Goal: Book appointment/travel/reservation

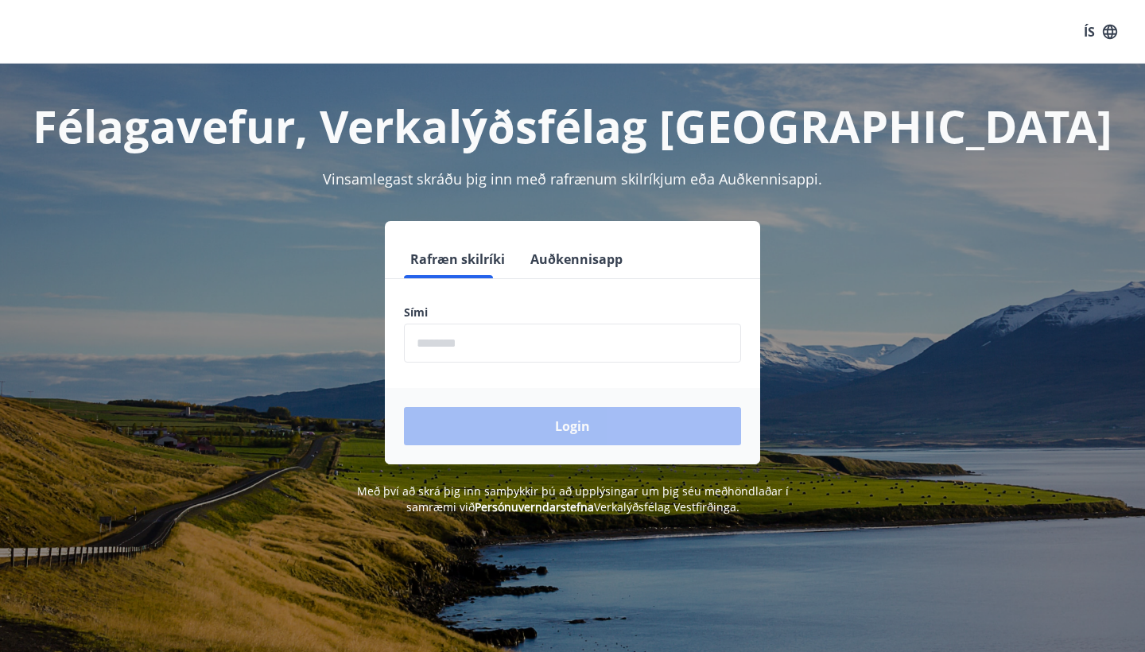
click at [546, 342] on input "phone" at bounding box center [572, 343] width 337 height 39
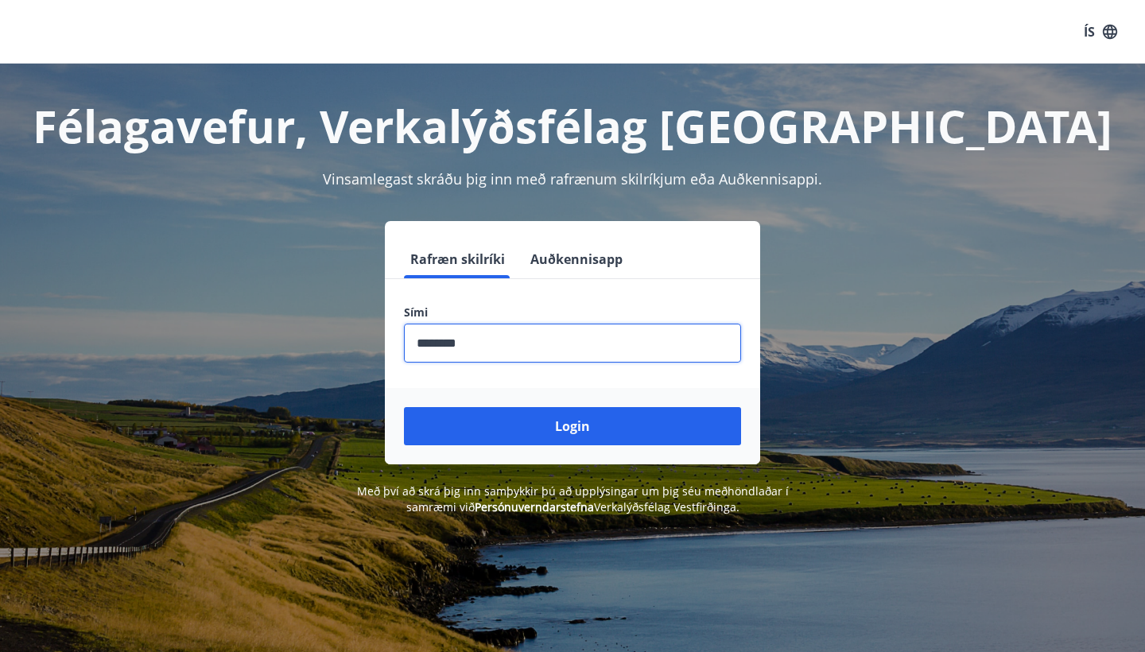
type input "********"
click at [572, 426] on button "Login" at bounding box center [572, 426] width 337 height 38
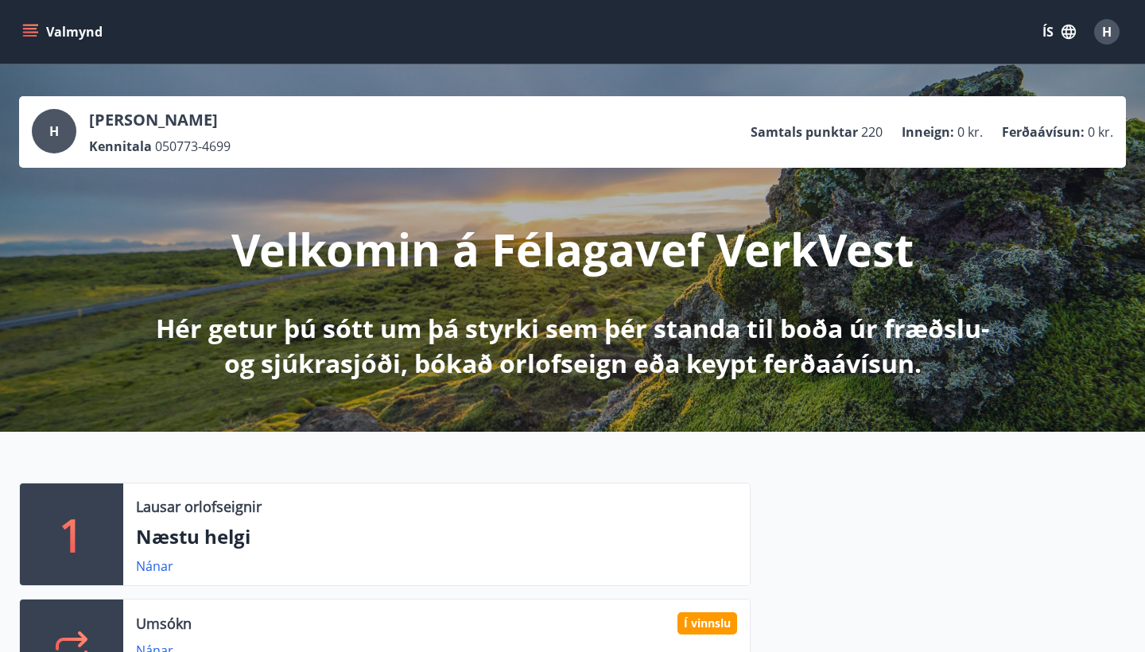
click at [35, 29] on icon "menu" at bounding box center [30, 29] width 14 height 2
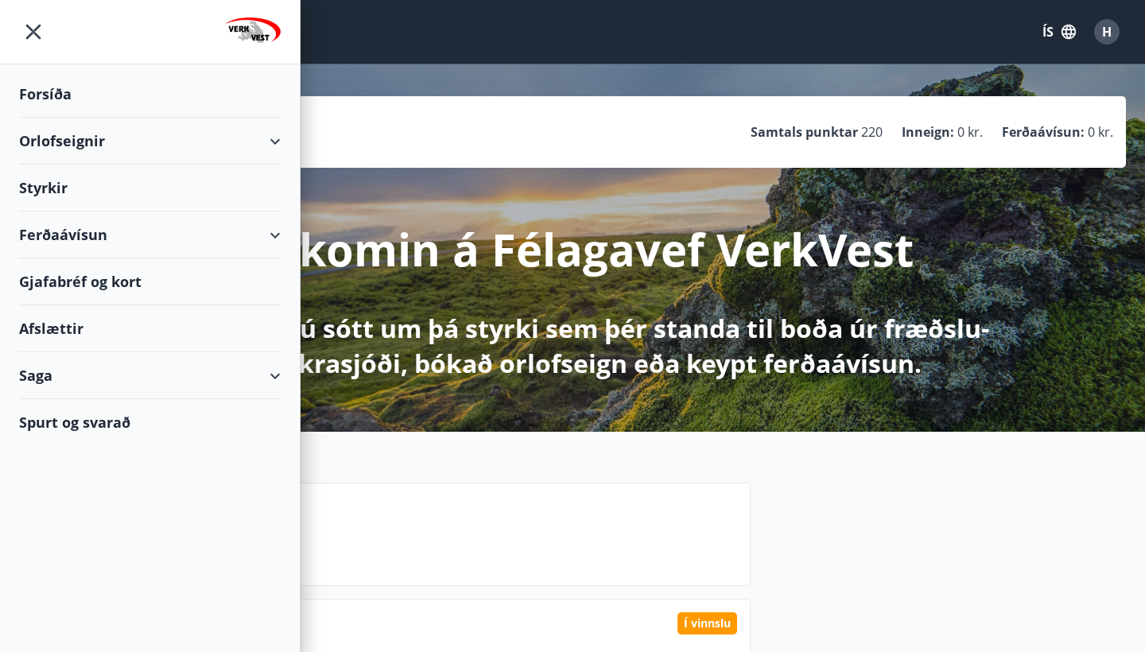
click at [270, 145] on div "Orlofseignir" at bounding box center [150, 141] width 262 height 47
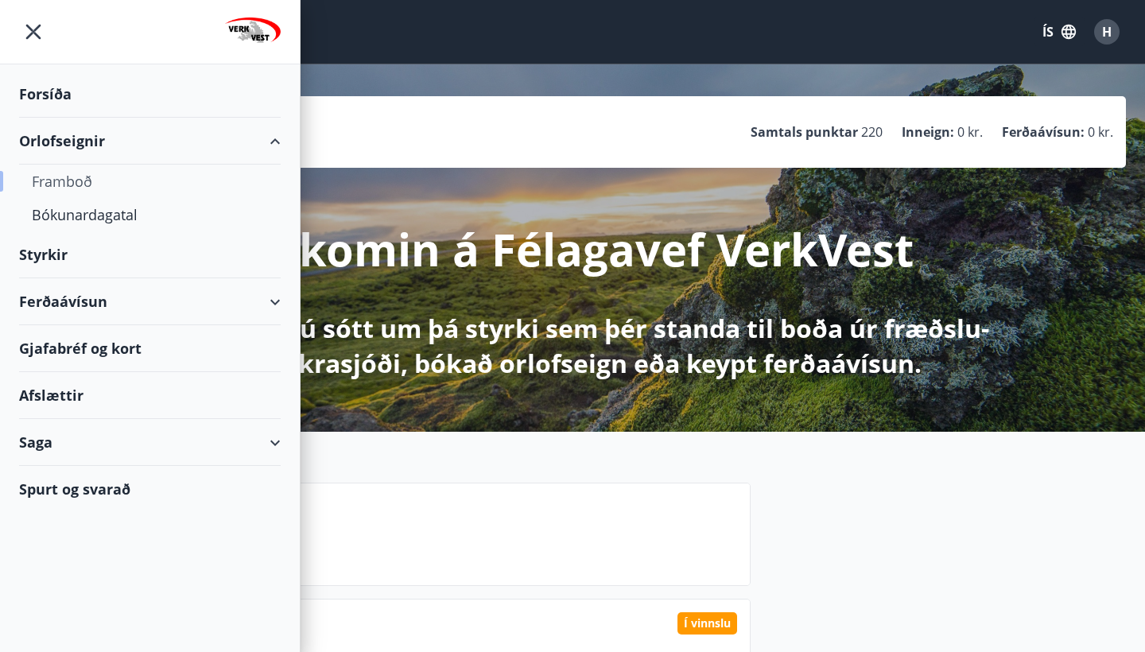
click at [88, 180] on div "Framboð" at bounding box center [150, 181] width 236 height 33
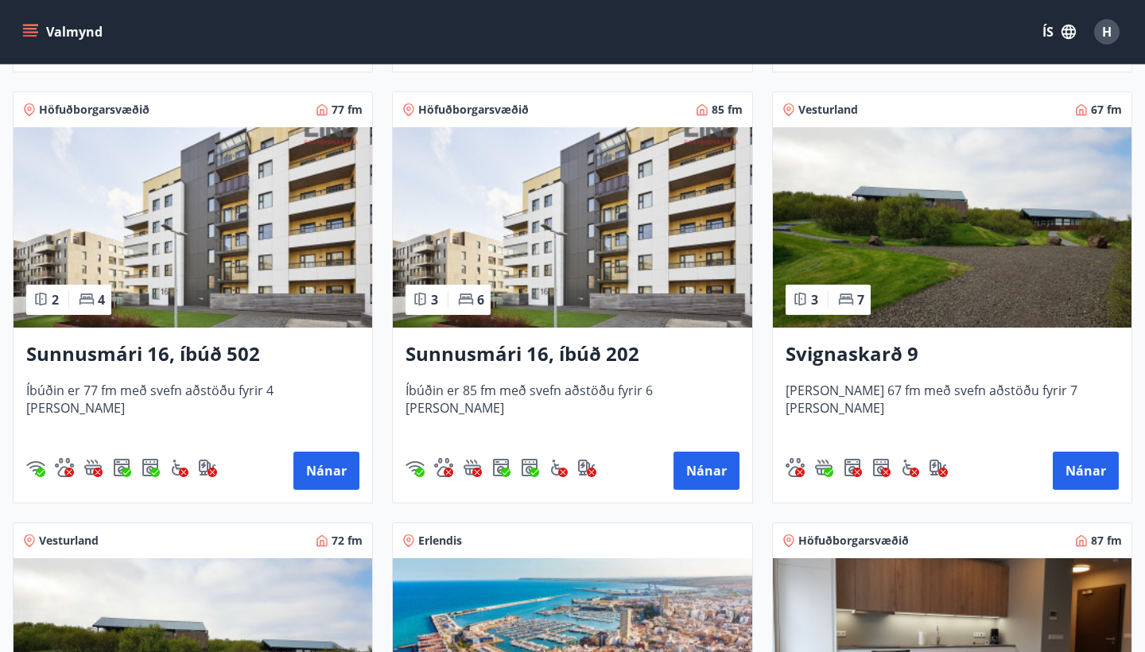
scroll to position [712, 0]
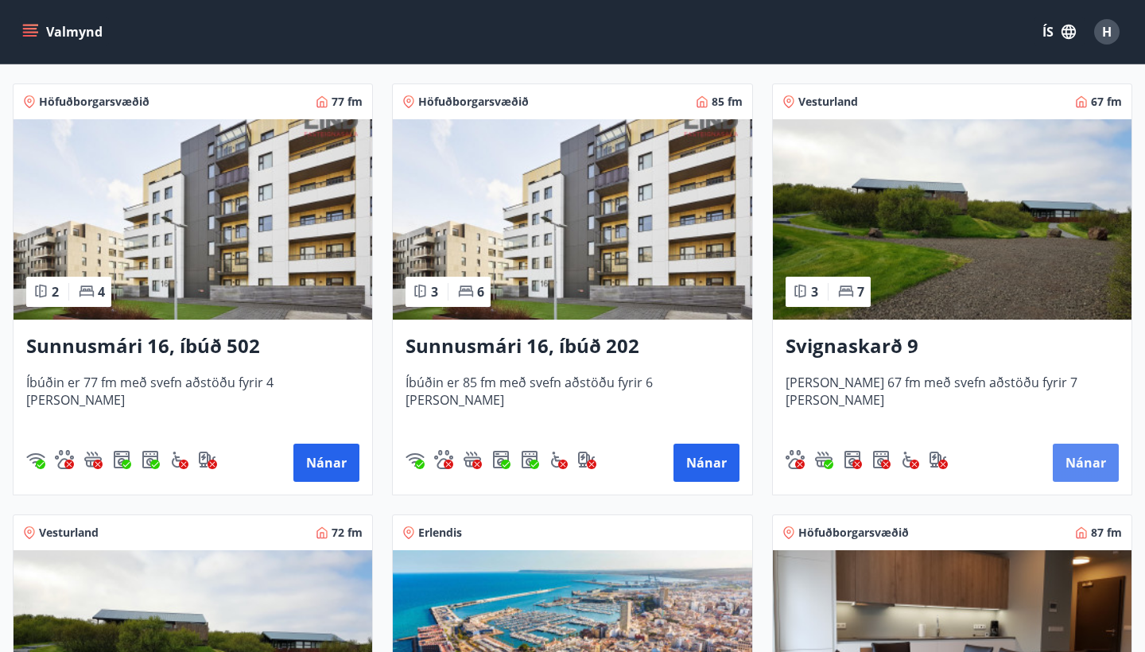
click at [1091, 467] on button "Nánar" at bounding box center [1086, 463] width 66 height 38
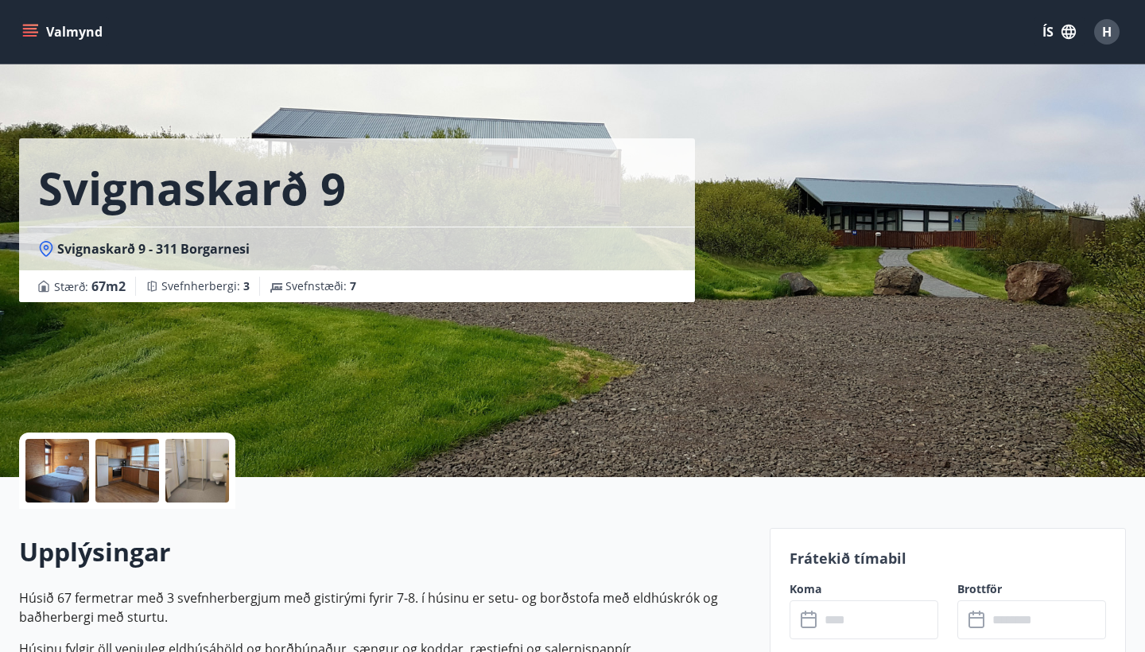
click at [815, 627] on icon at bounding box center [809, 620] width 16 height 16
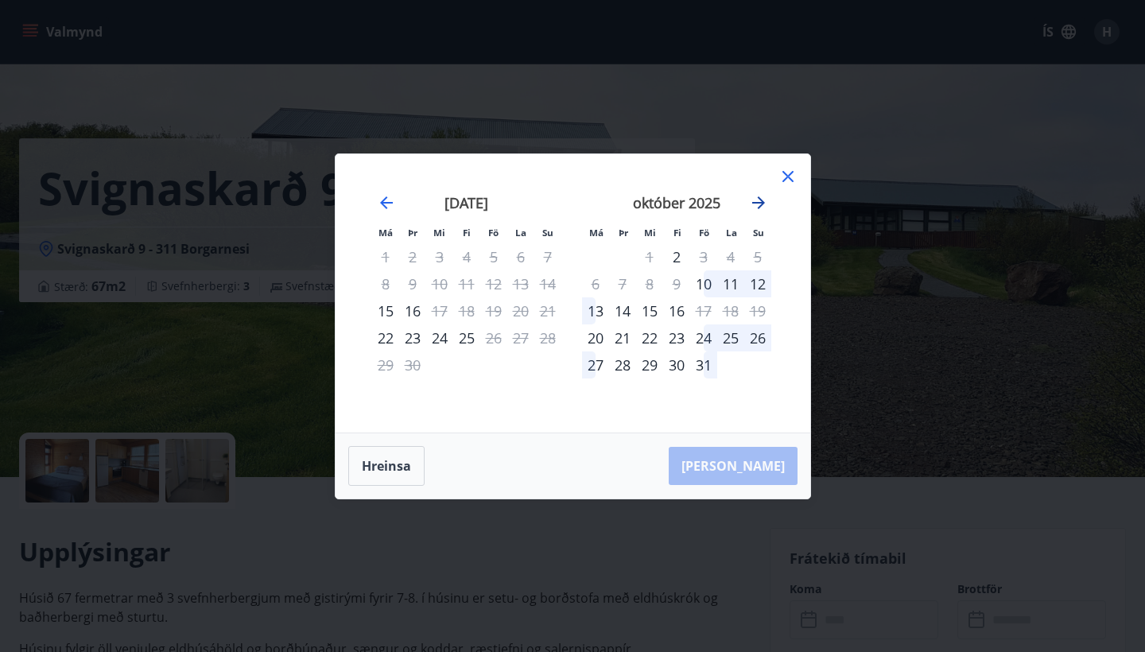
click at [757, 196] on icon "Move forward to switch to the next month." at bounding box center [758, 202] width 19 height 19
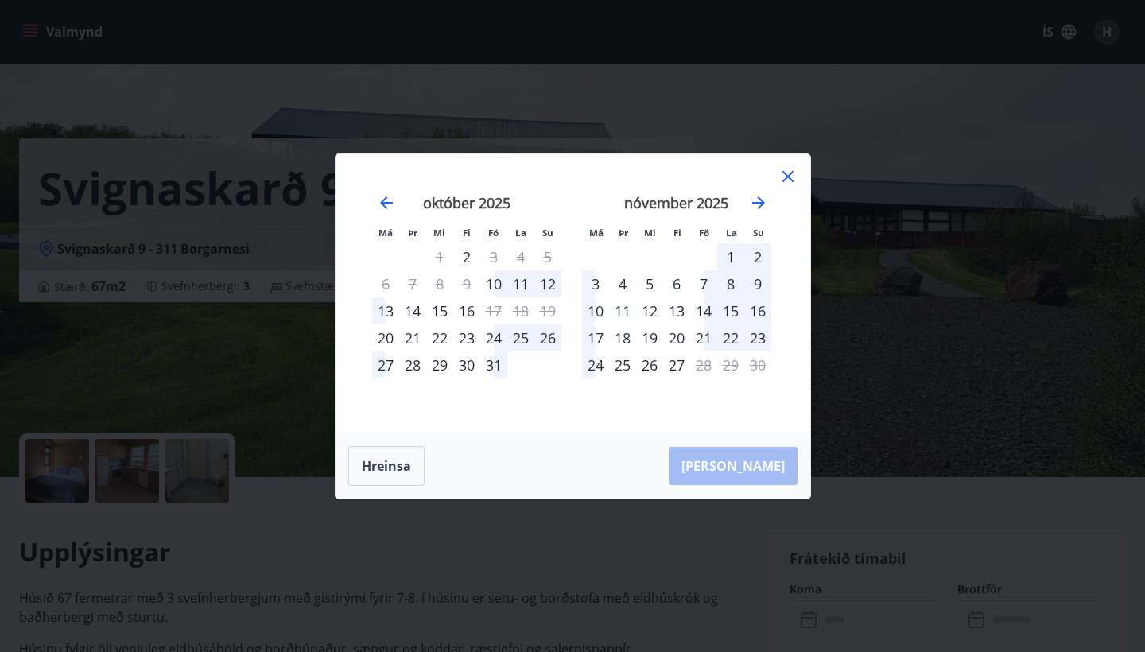
click at [494, 338] on div "24" at bounding box center [493, 337] width 27 height 27
click at [452, 341] on div "22" at bounding box center [439, 337] width 27 height 27
click at [386, 204] on icon "Move backward to switch to the previous month." at bounding box center [386, 202] width 19 height 19
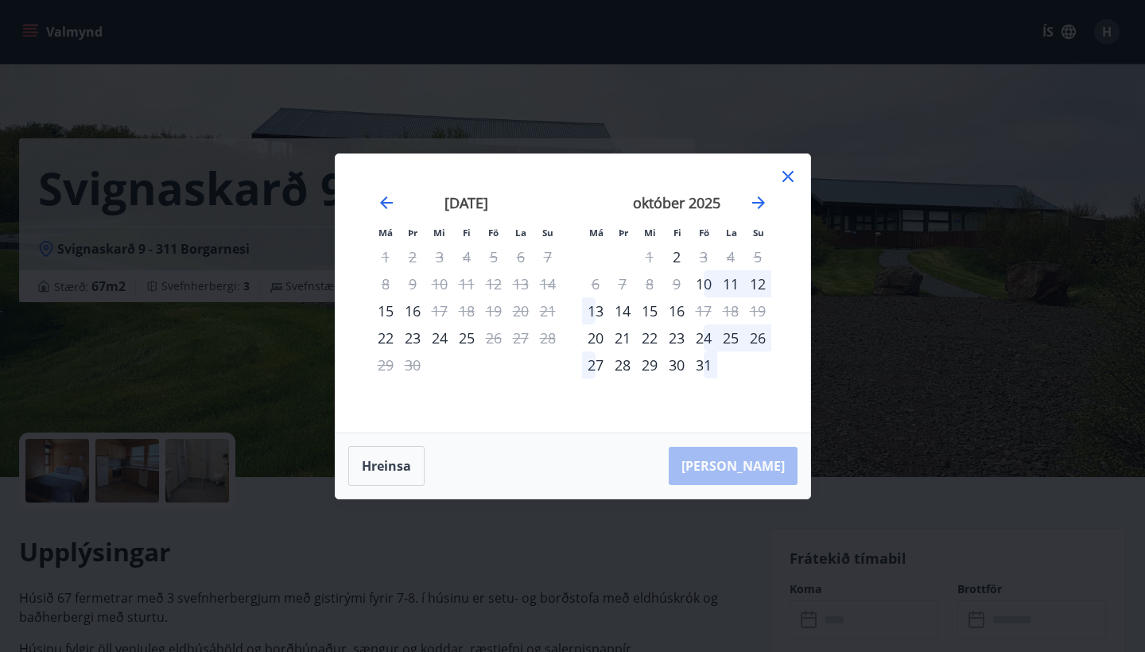
click at [622, 341] on div "21" at bounding box center [622, 337] width 27 height 27
click at [789, 173] on icon at bounding box center [787, 176] width 19 height 19
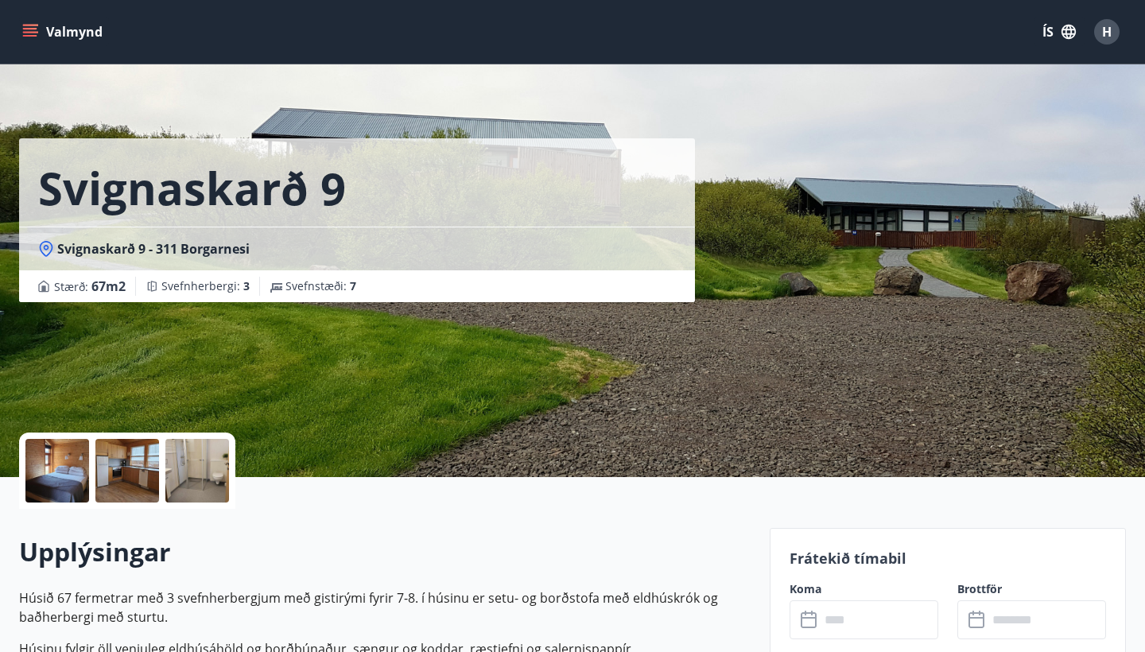
click at [1105, 29] on span "H" at bounding box center [1107, 31] width 10 height 17
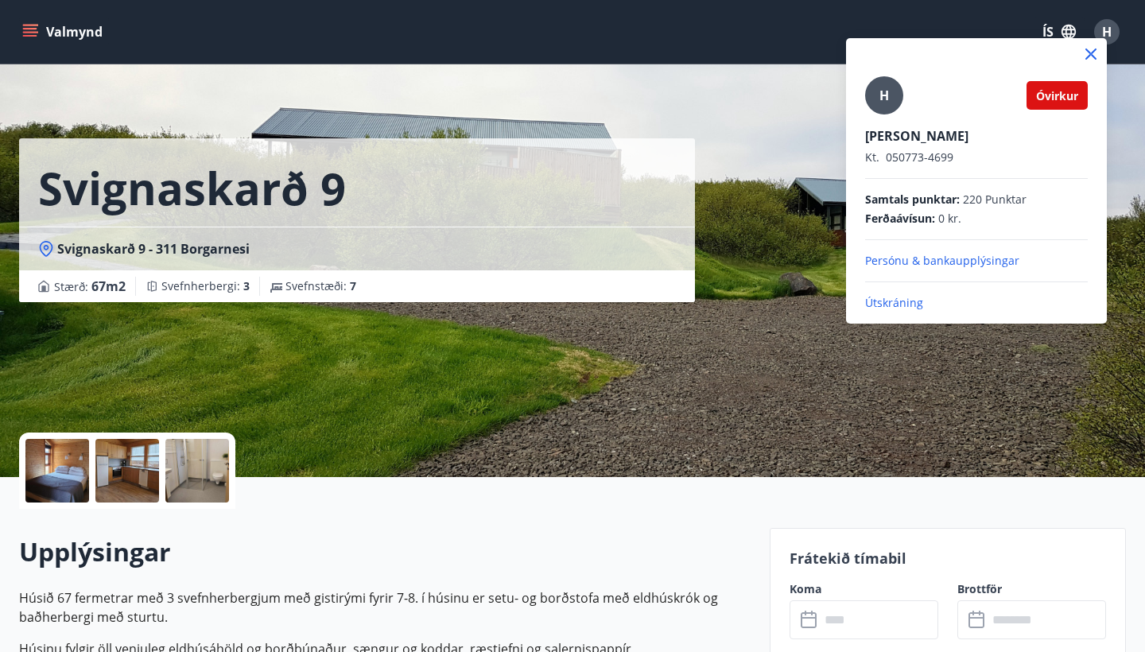
click at [1057, 101] on span "Óvirkur" at bounding box center [1057, 95] width 42 height 15
click at [1094, 56] on icon at bounding box center [1090, 54] width 19 height 19
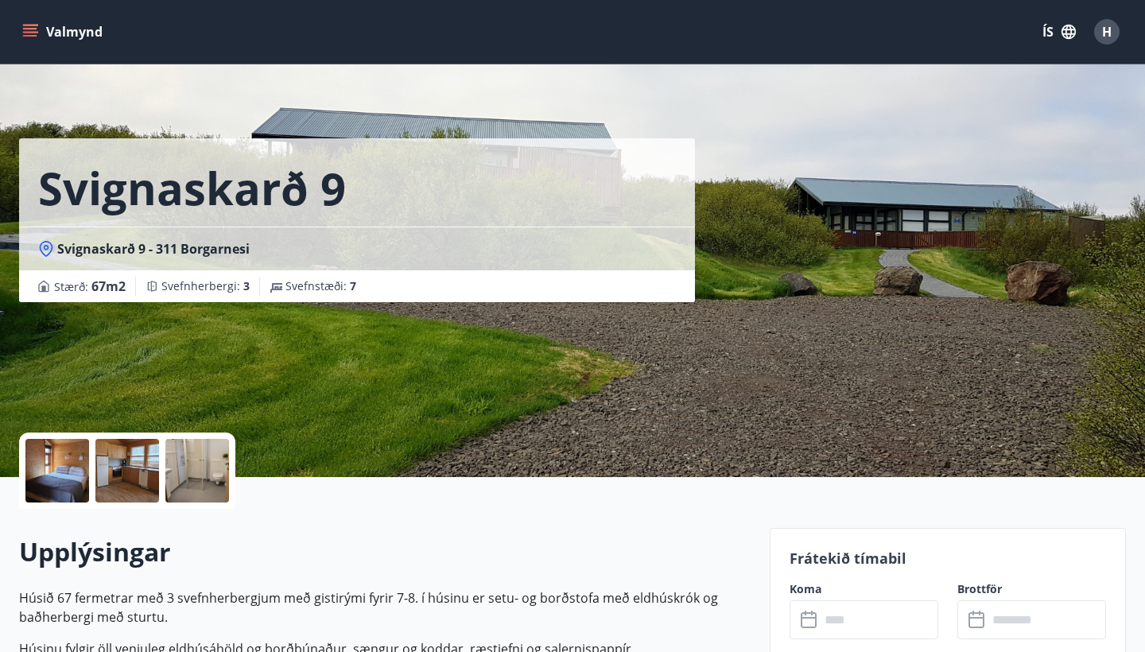
click at [811, 623] on icon at bounding box center [810, 620] width 19 height 19
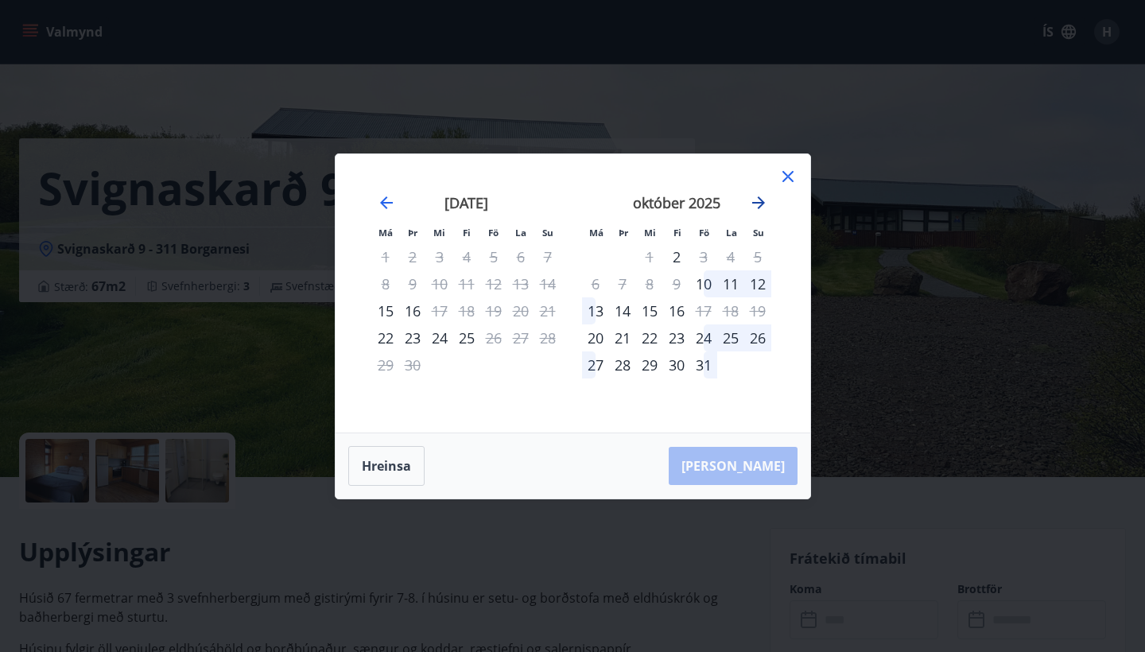
click at [764, 200] on icon "Move forward to switch to the next month." at bounding box center [758, 202] width 19 height 19
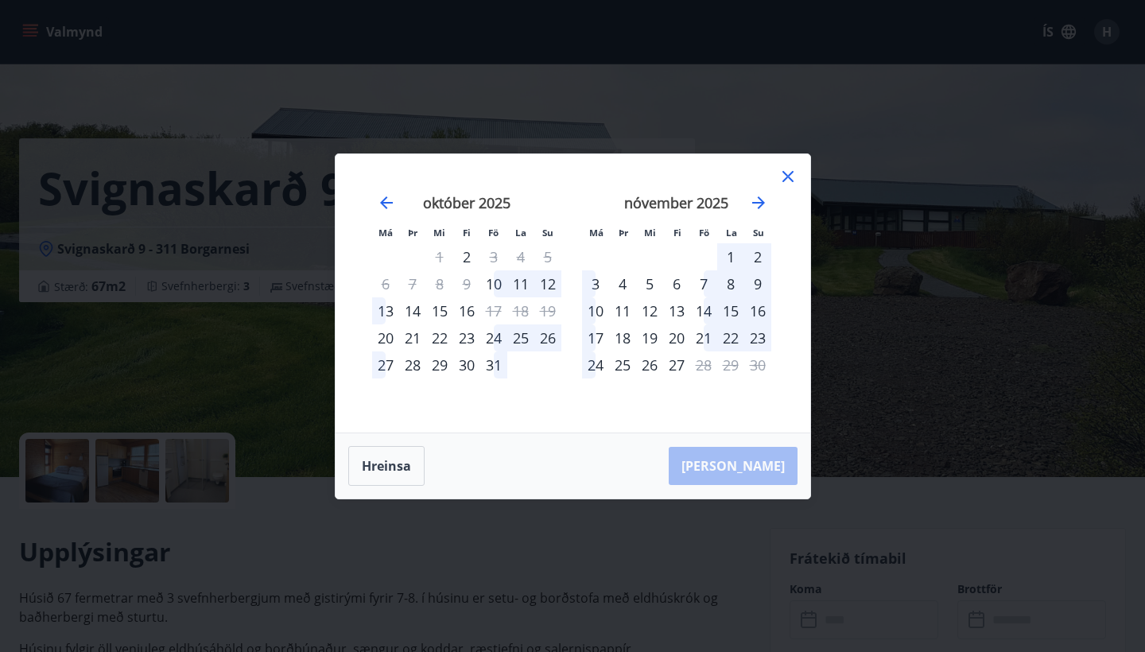
click at [785, 174] on icon at bounding box center [787, 176] width 11 height 11
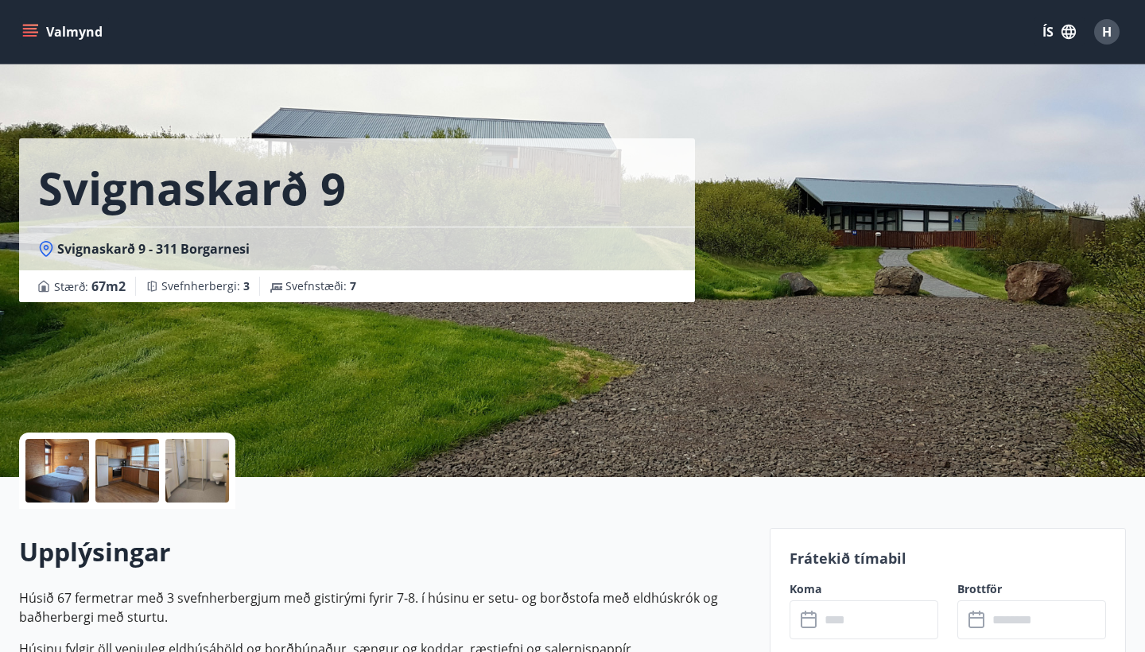
click at [1115, 29] on div "H" at bounding box center [1106, 31] width 25 height 25
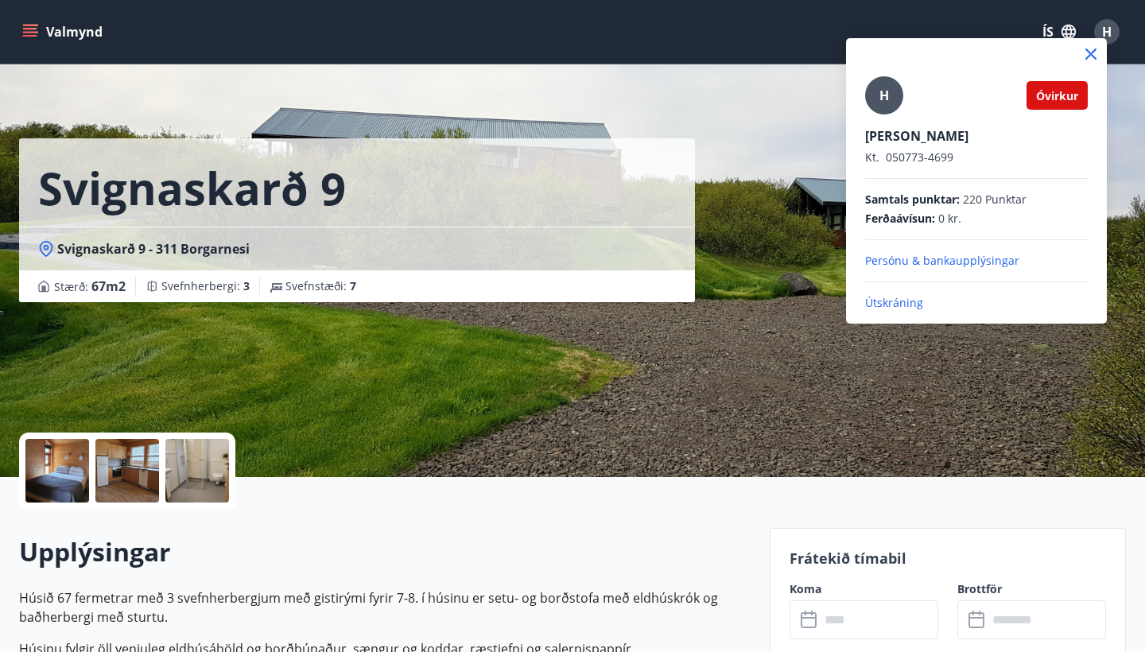
click at [915, 299] on p "Útskráning" at bounding box center [976, 303] width 223 height 16
